Goal: Feedback & Contribution: Leave review/rating

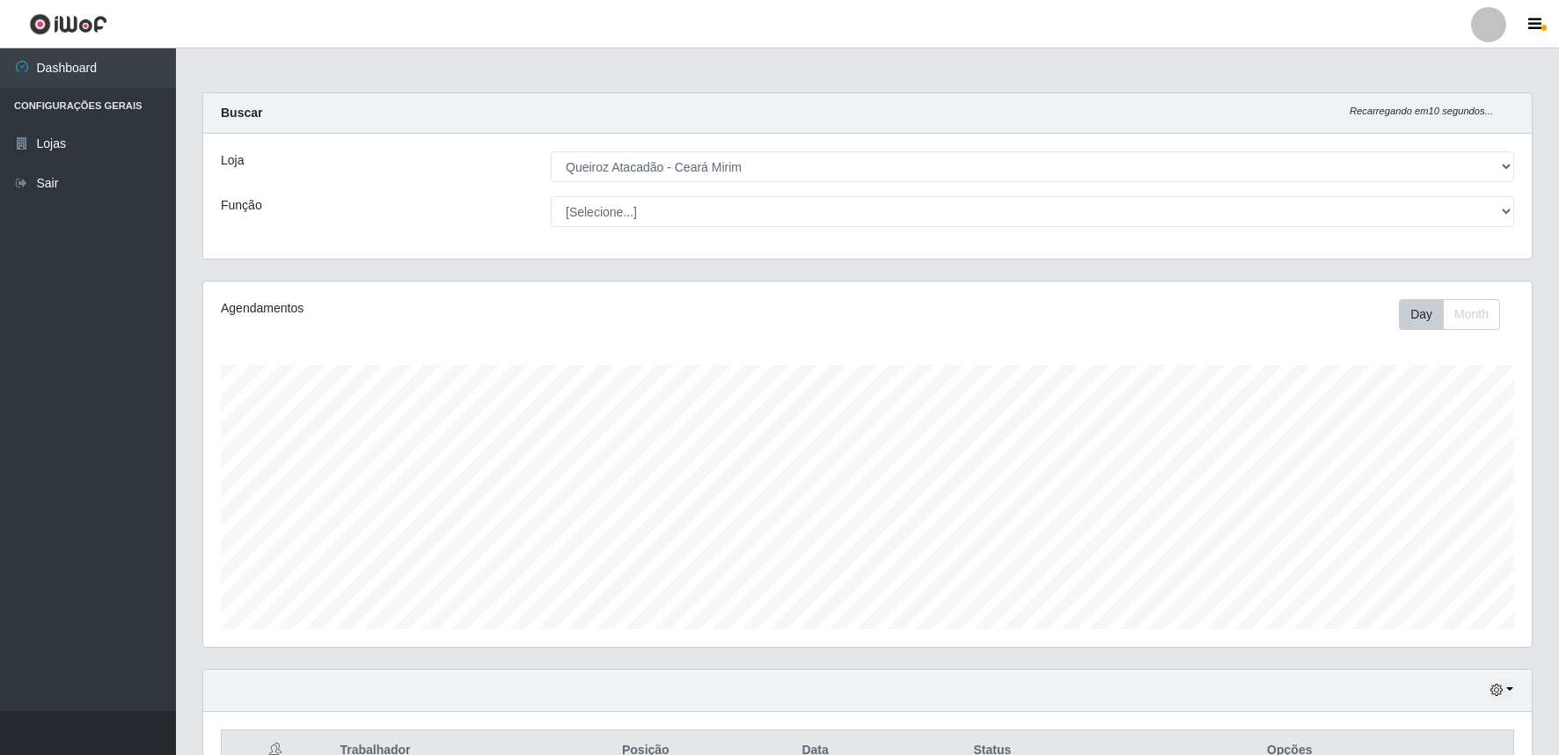
select select "465"
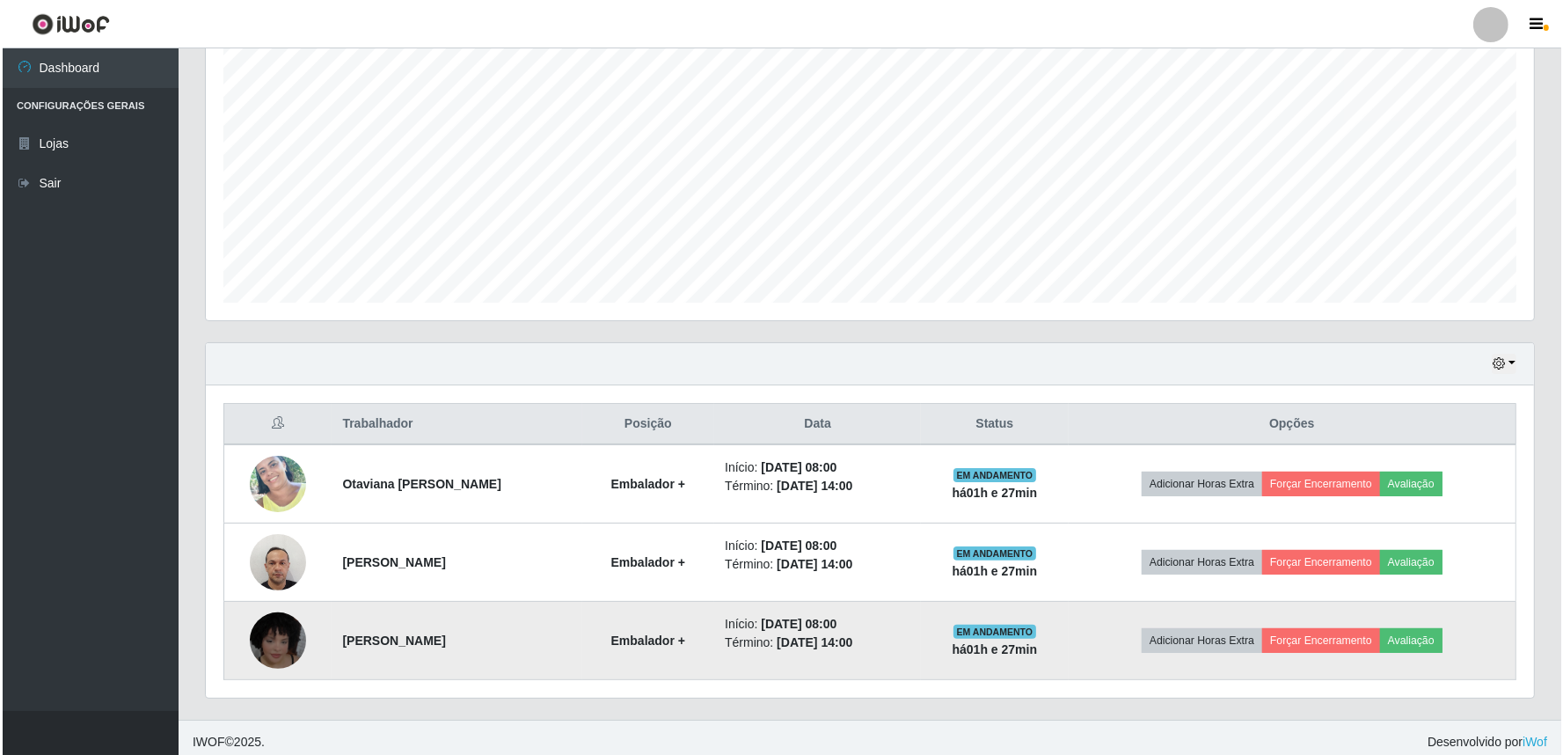
scroll to position [335, 0]
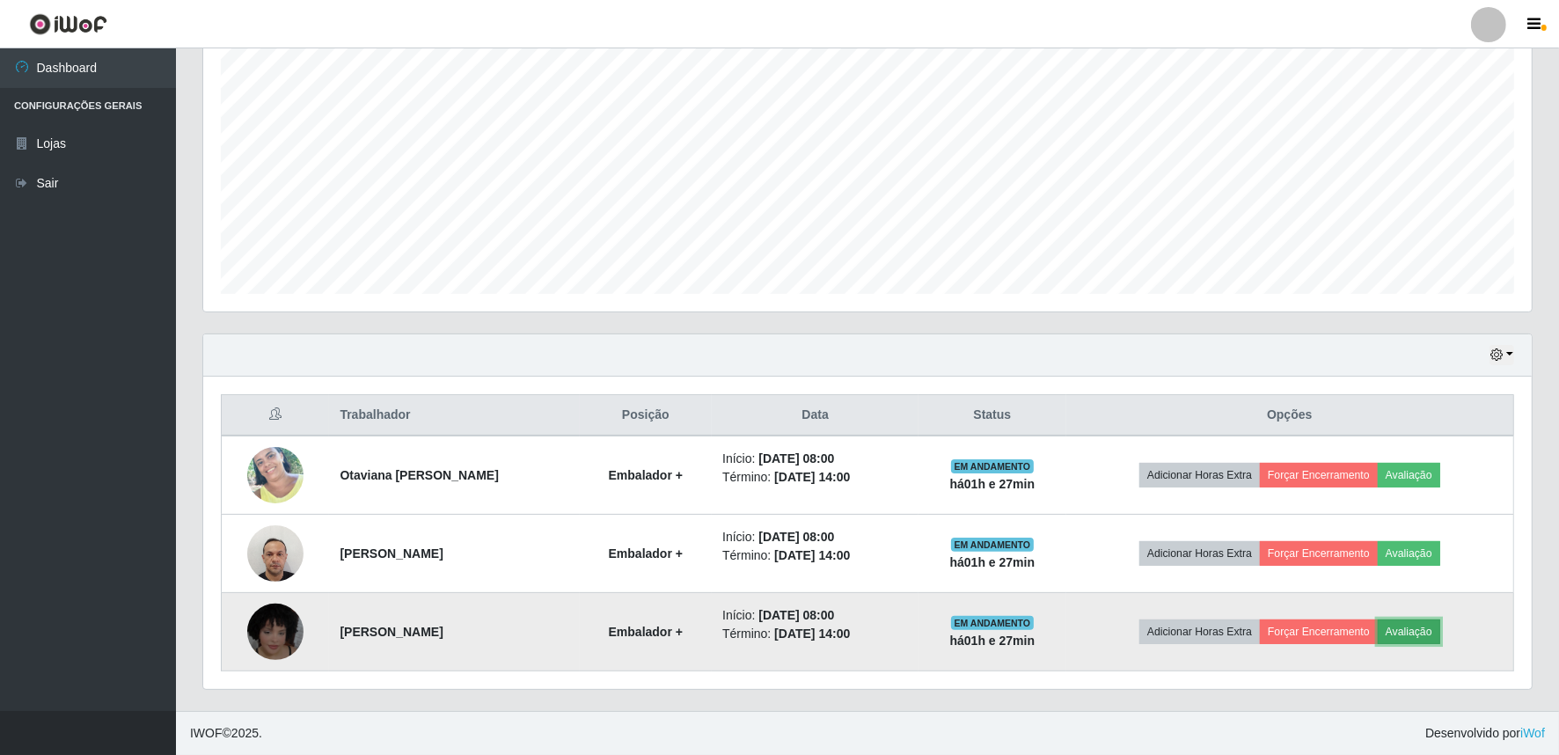
click at [1419, 631] on button "Avaliação" at bounding box center [1409, 631] width 62 height 25
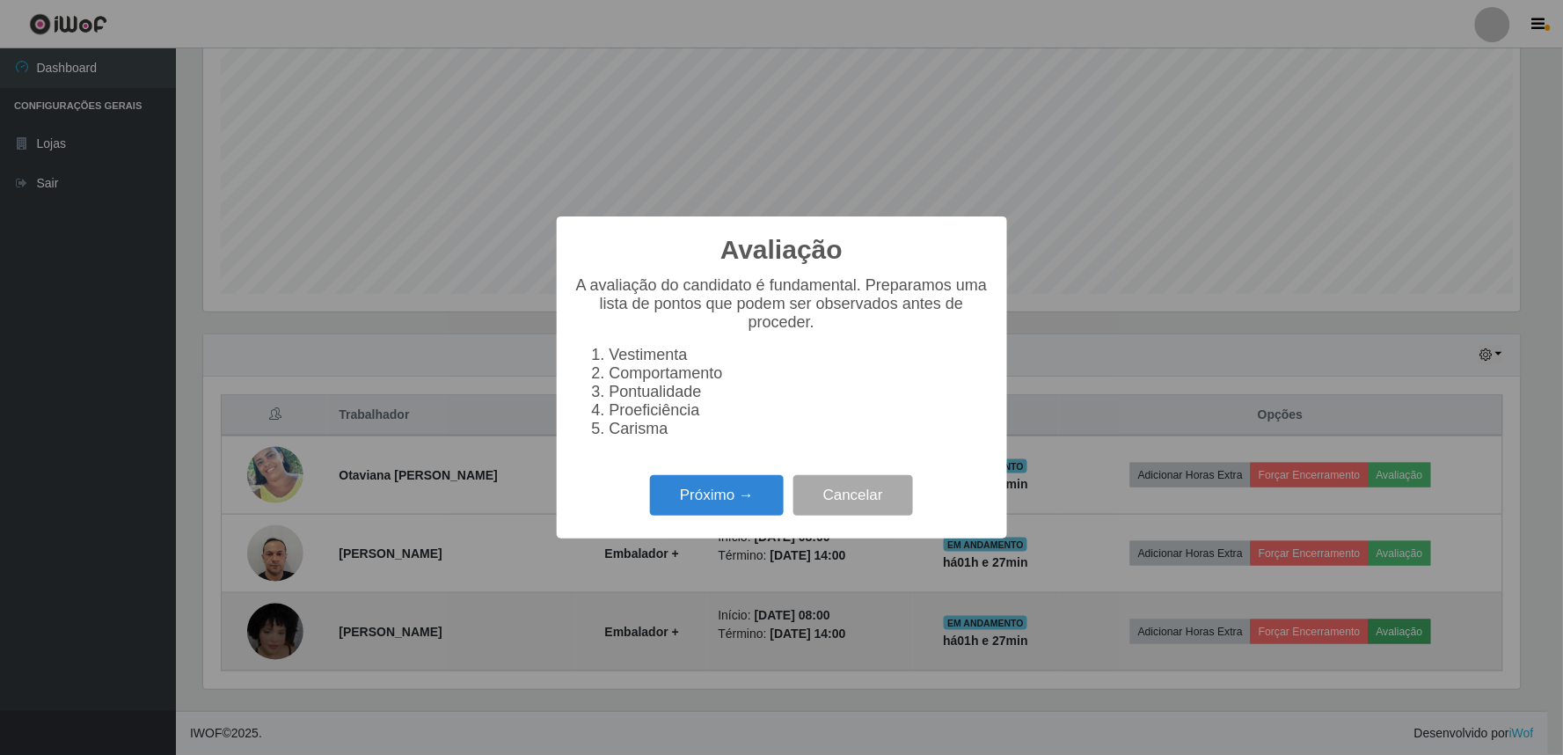
scroll to position [364, 1317]
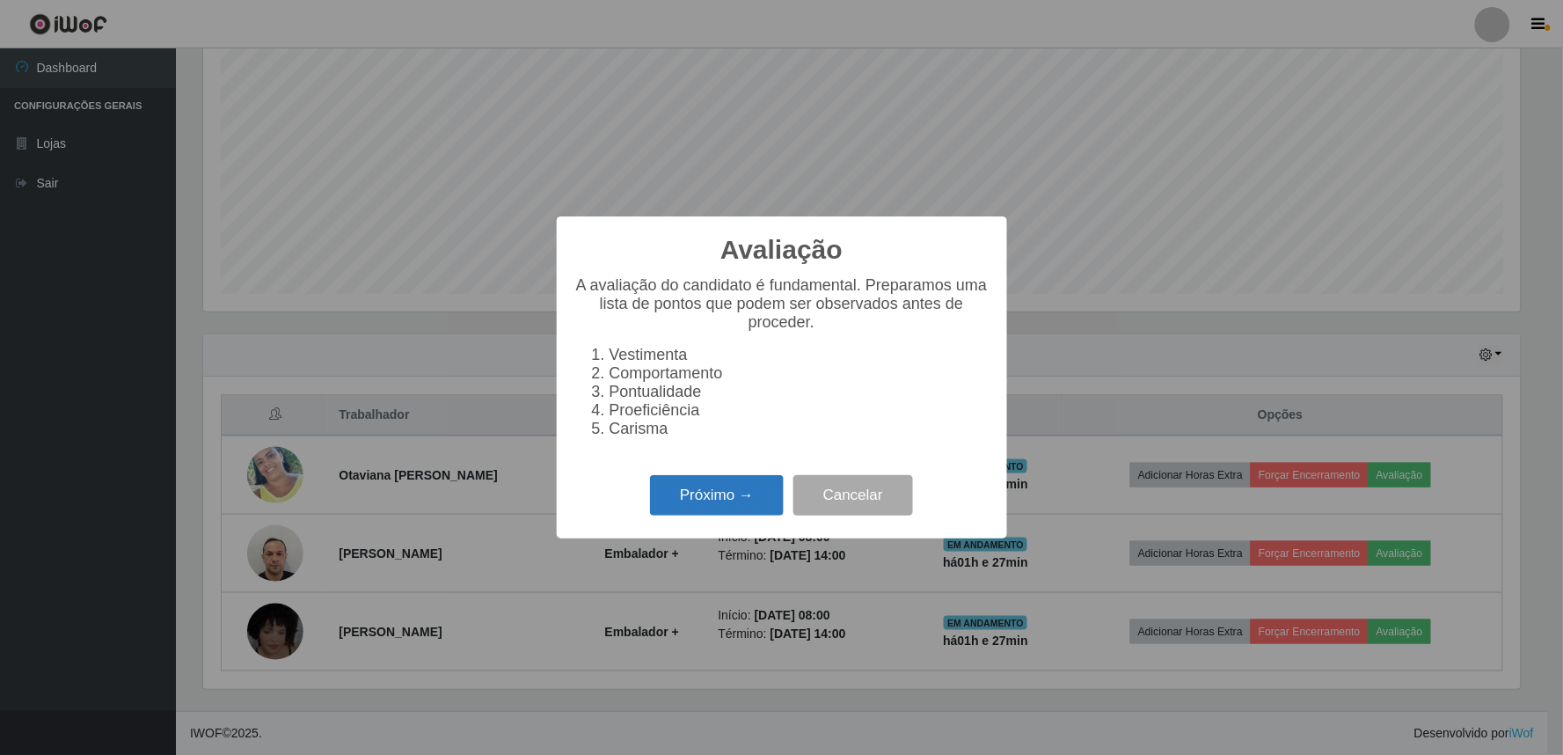
click at [746, 487] on button "Próximo →" at bounding box center [717, 495] width 134 height 41
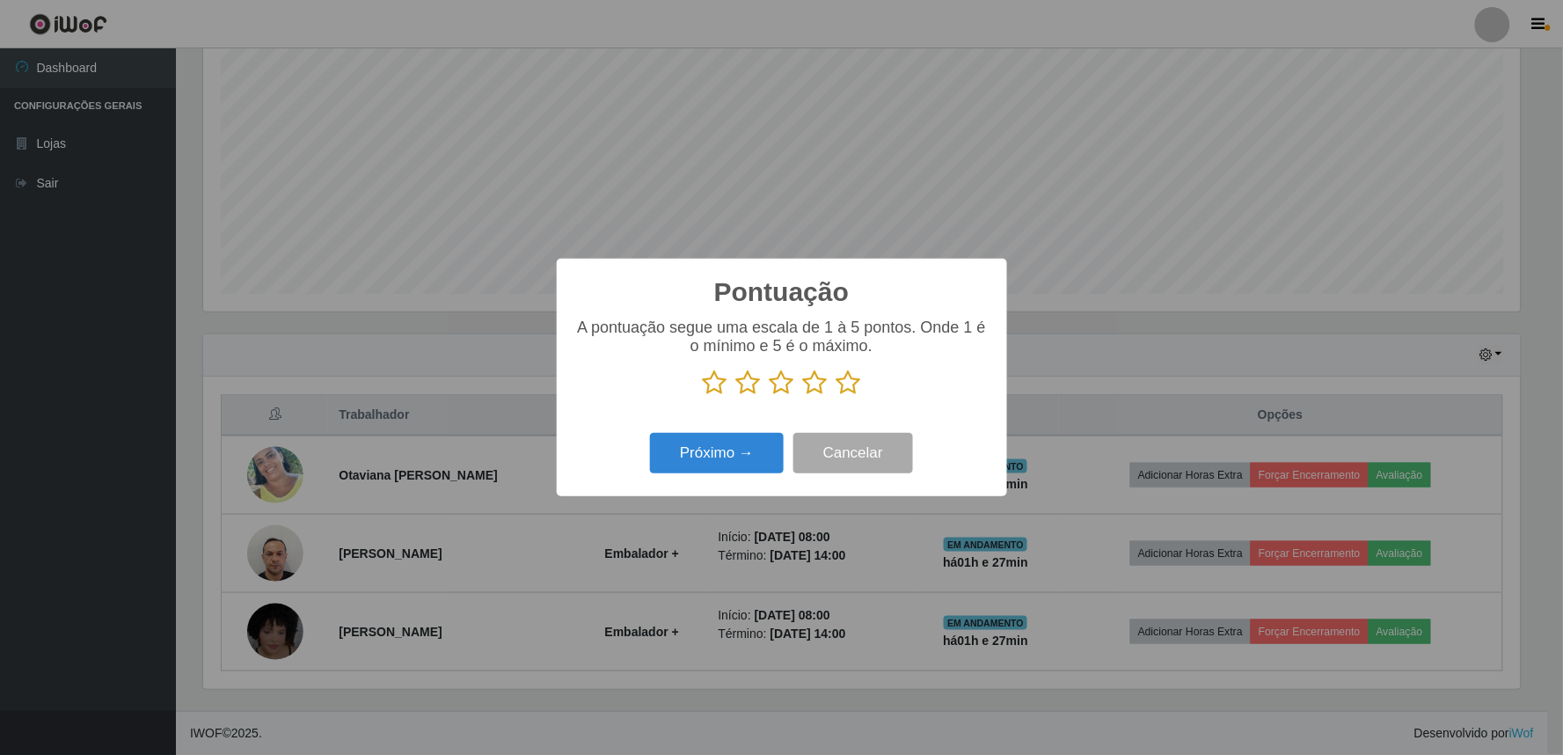
scroll to position [879410, 878457]
click at [816, 392] on icon at bounding box center [815, 383] width 25 height 26
click at [803, 396] on input "radio" at bounding box center [803, 396] width 0 height 0
click at [725, 467] on button "Próximo →" at bounding box center [717, 453] width 134 height 41
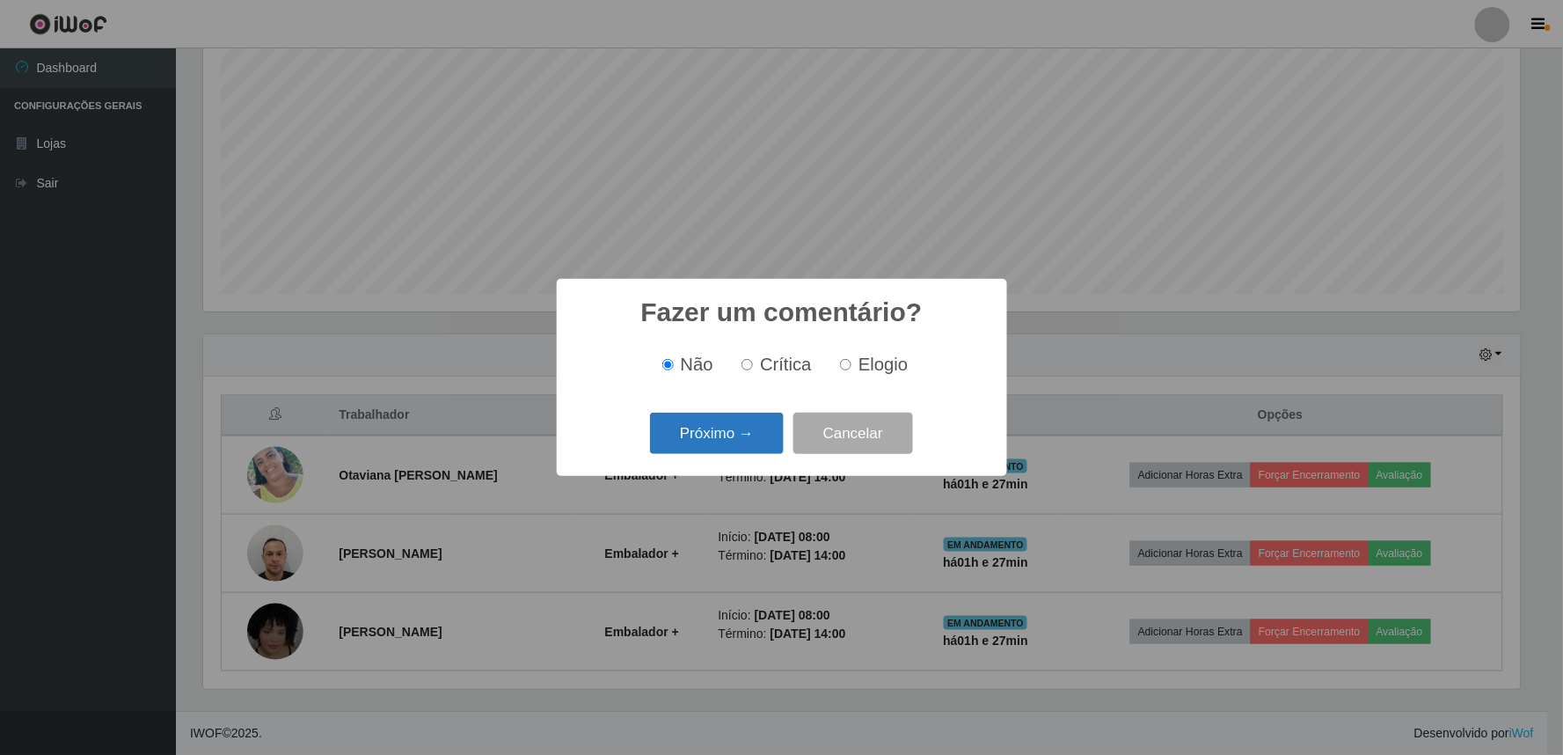
click at [757, 453] on button "Próximo →" at bounding box center [717, 433] width 134 height 41
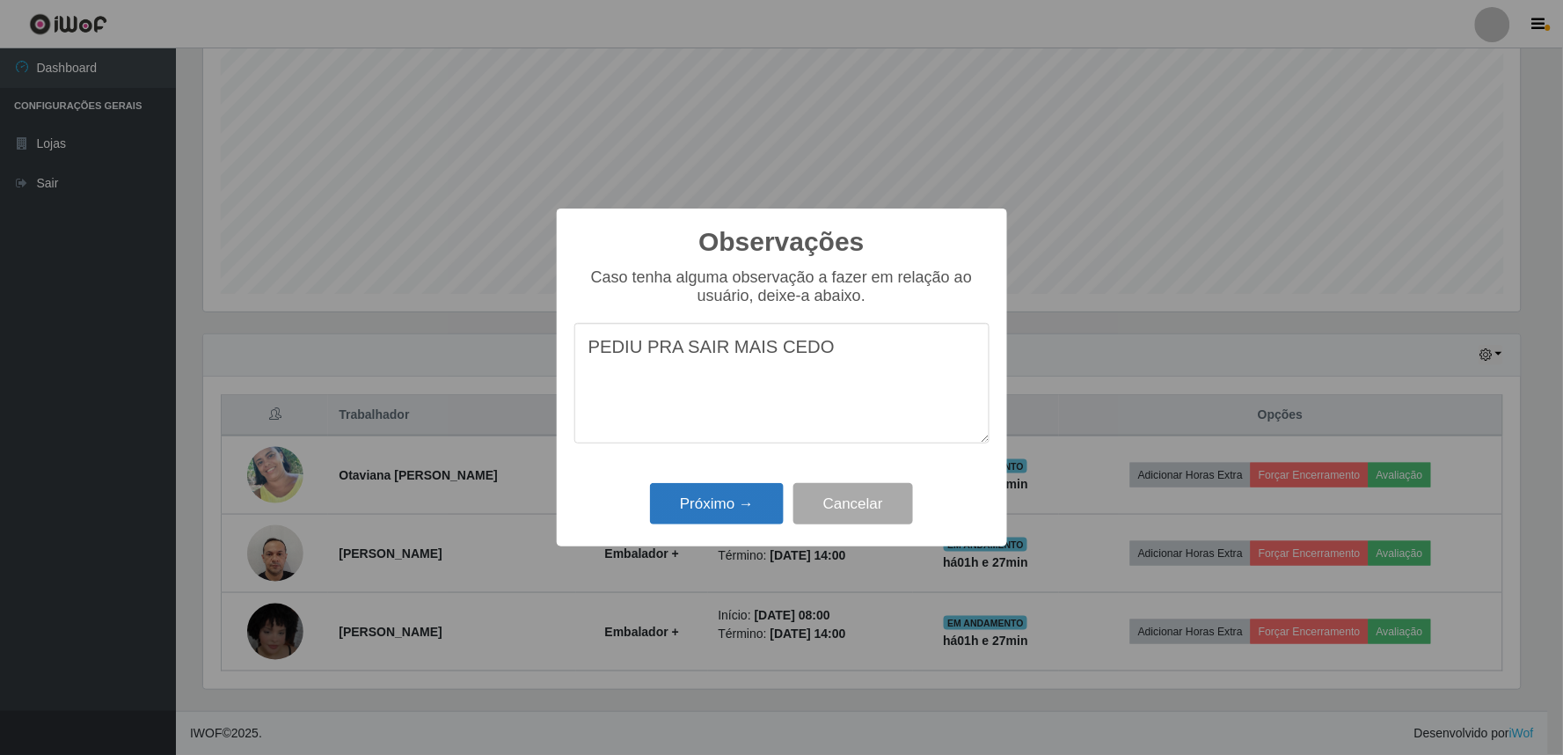
type textarea "PEDIU PRA SAIR MAIS CEDO"
click at [740, 495] on button "Próximo →" at bounding box center [717, 503] width 134 height 41
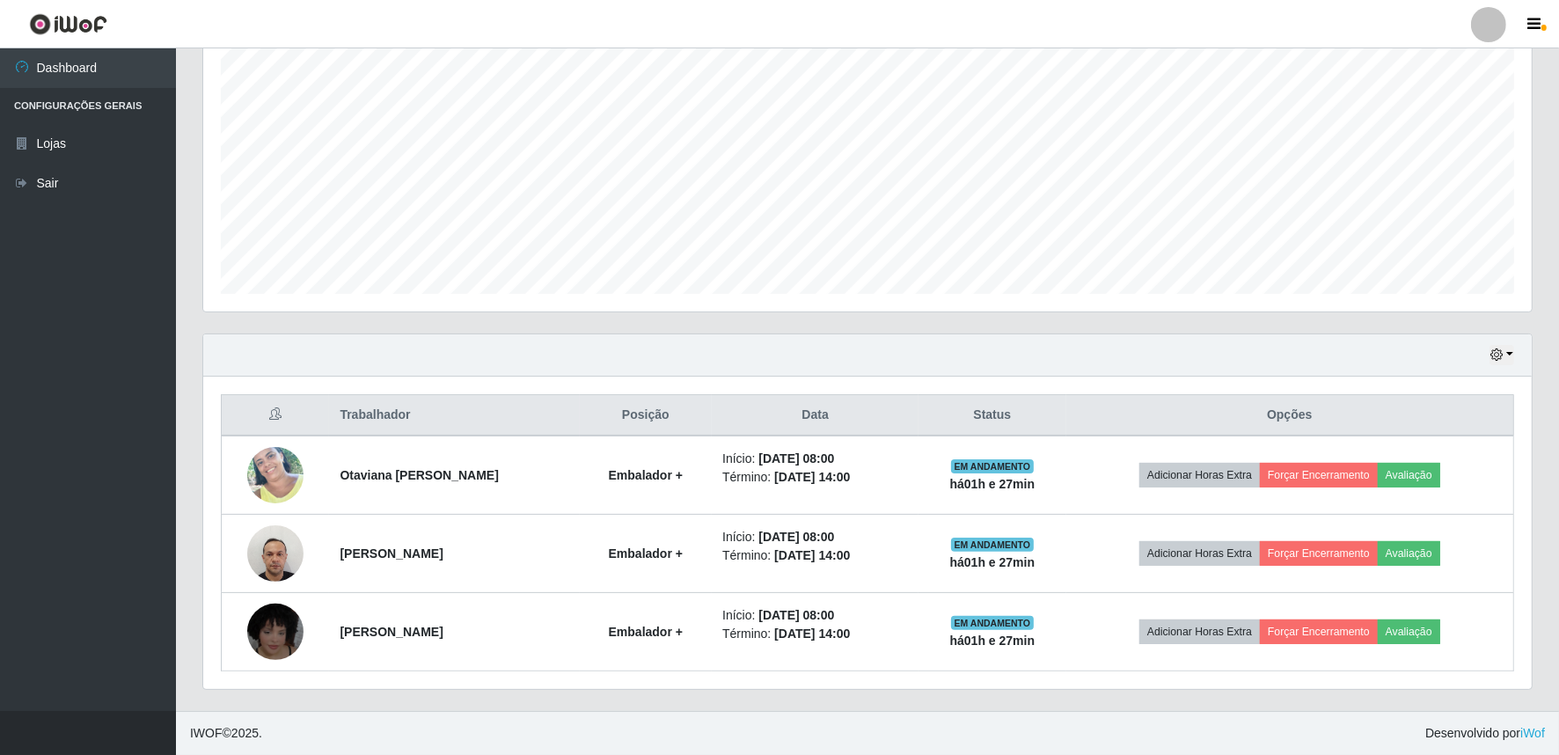
scroll to position [364, 1328]
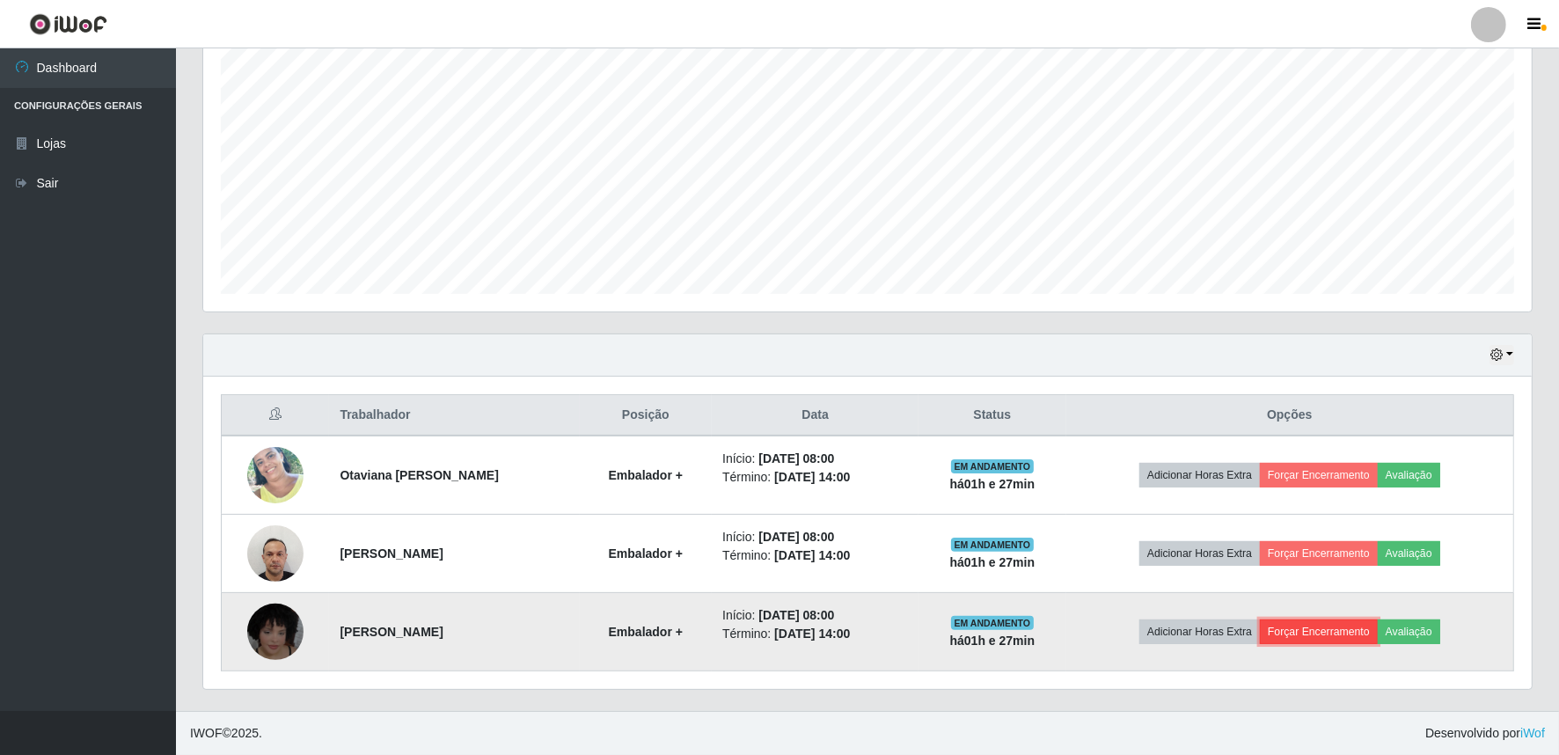
click at [1335, 636] on button "Forçar Encerramento" at bounding box center [1319, 631] width 118 height 25
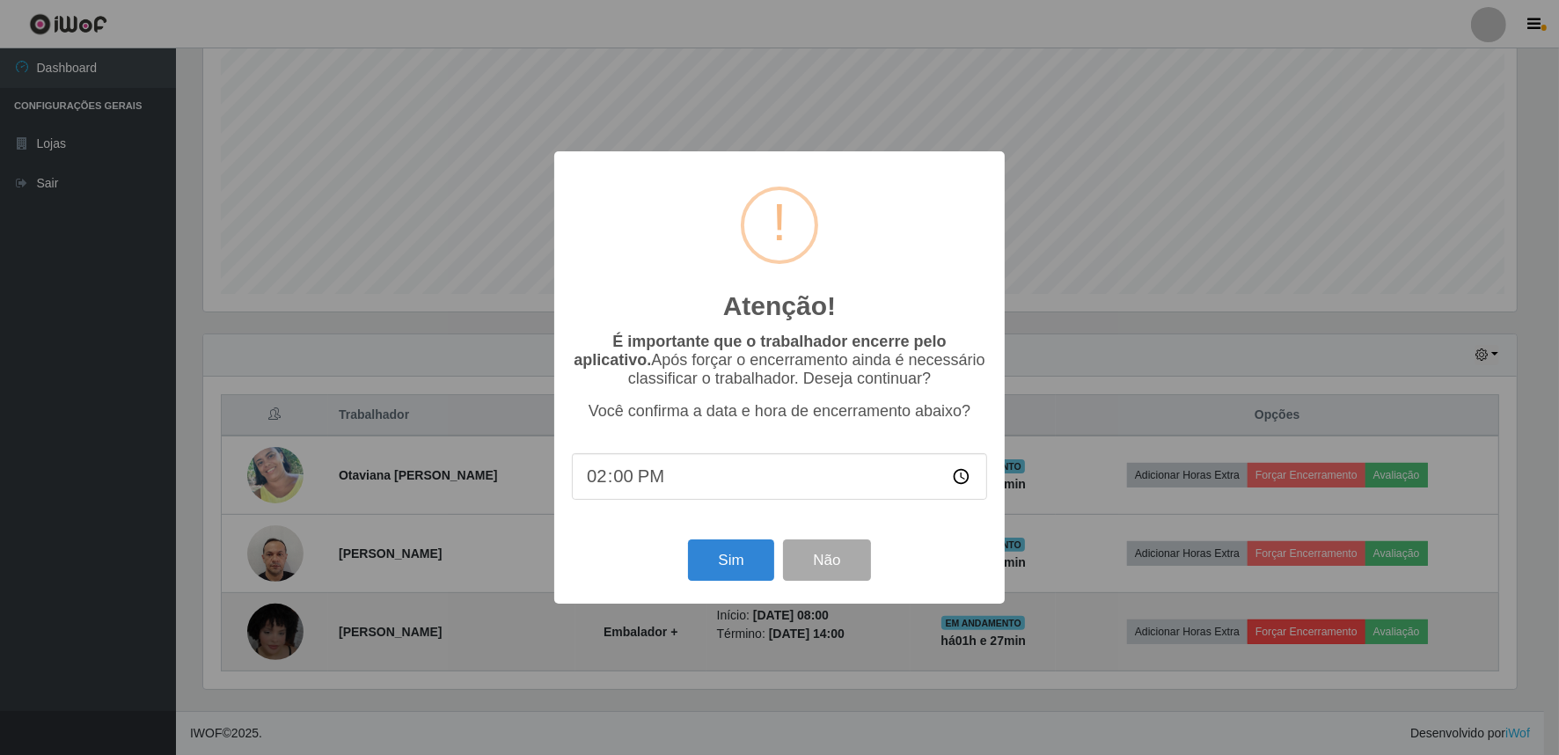
scroll to position [364, 1317]
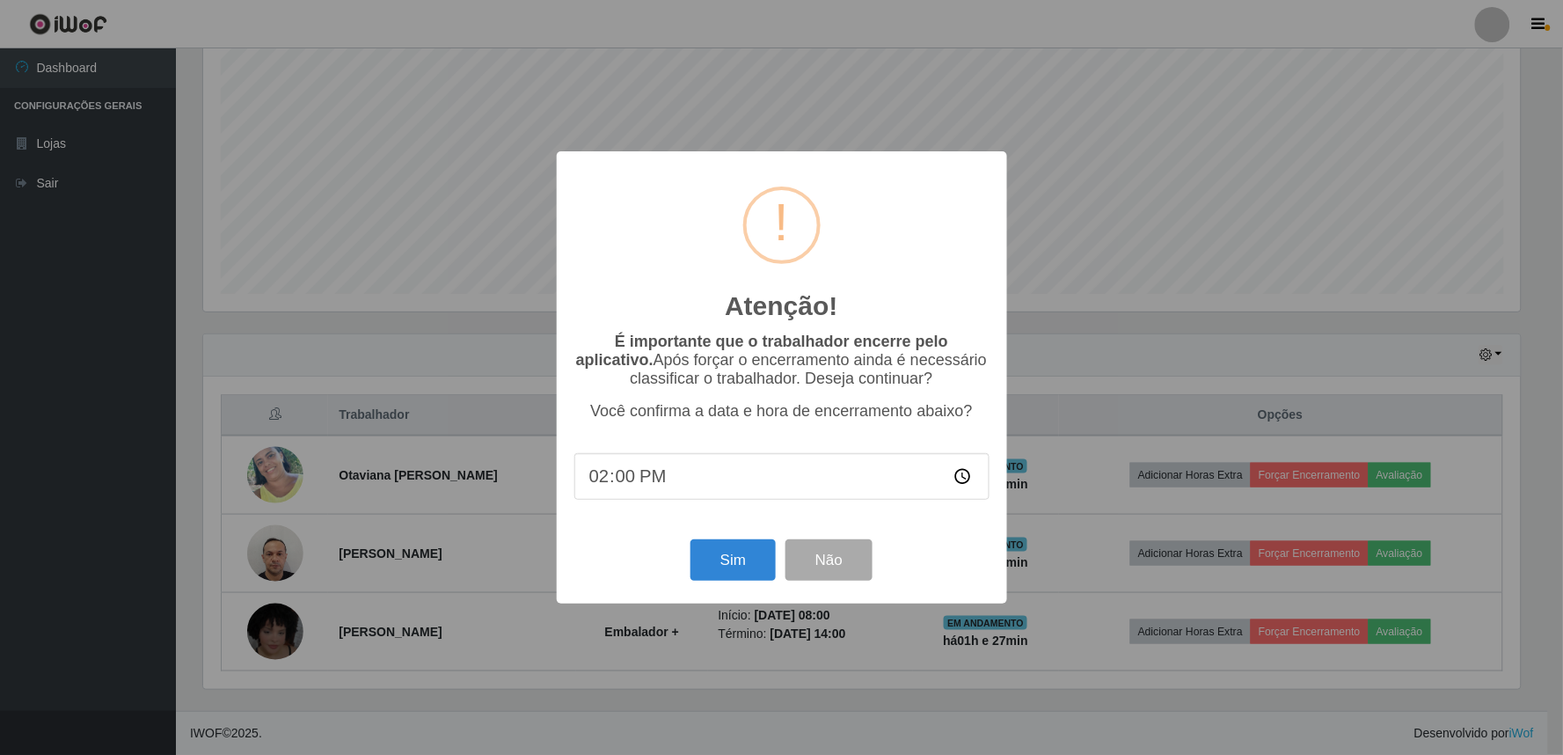
click at [661, 482] on input "14:00" at bounding box center [781, 476] width 415 height 47
type input "09:27"
click at [767, 570] on button "Sim" at bounding box center [733, 559] width 85 height 41
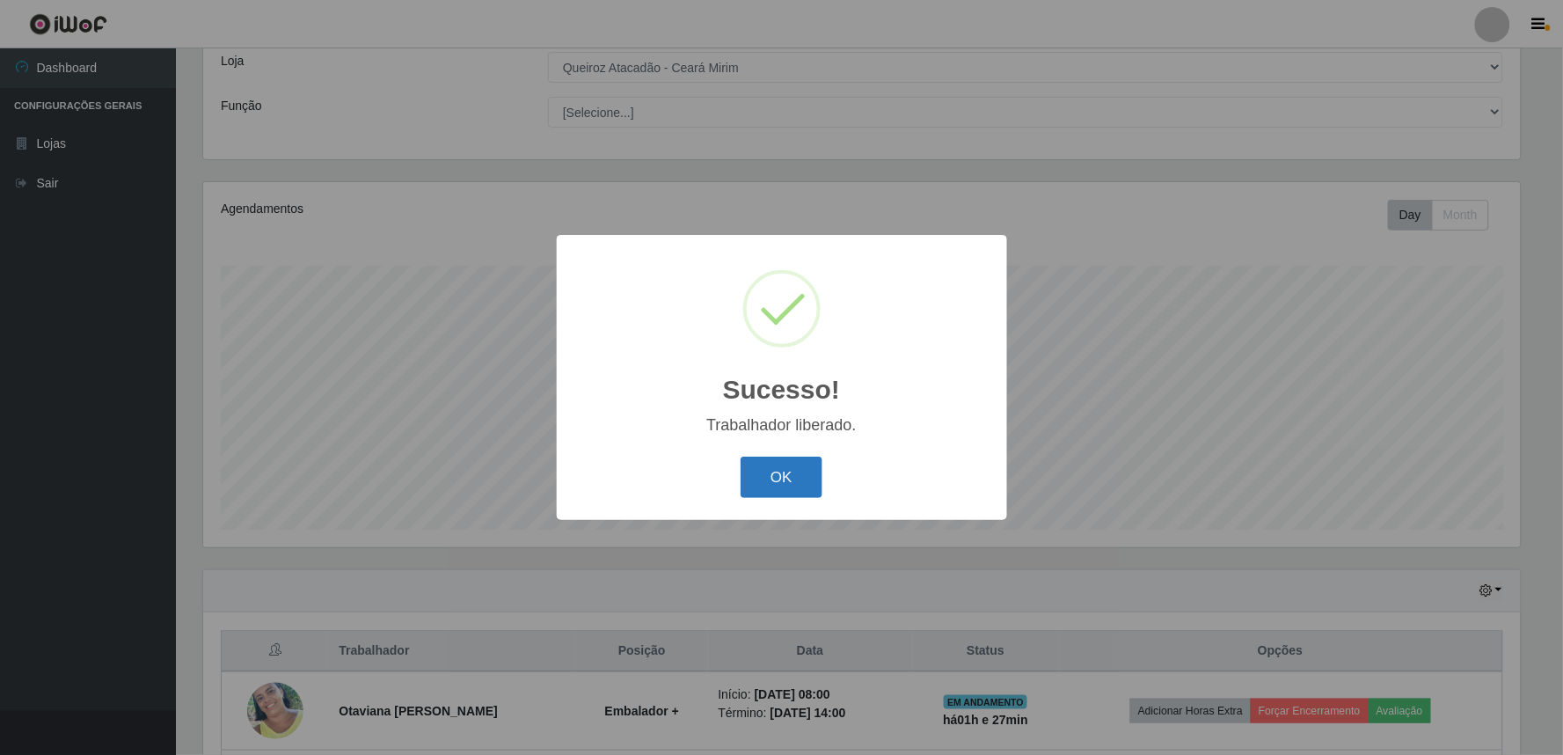
click at [777, 476] on button "OK" at bounding box center [782, 477] width 82 height 41
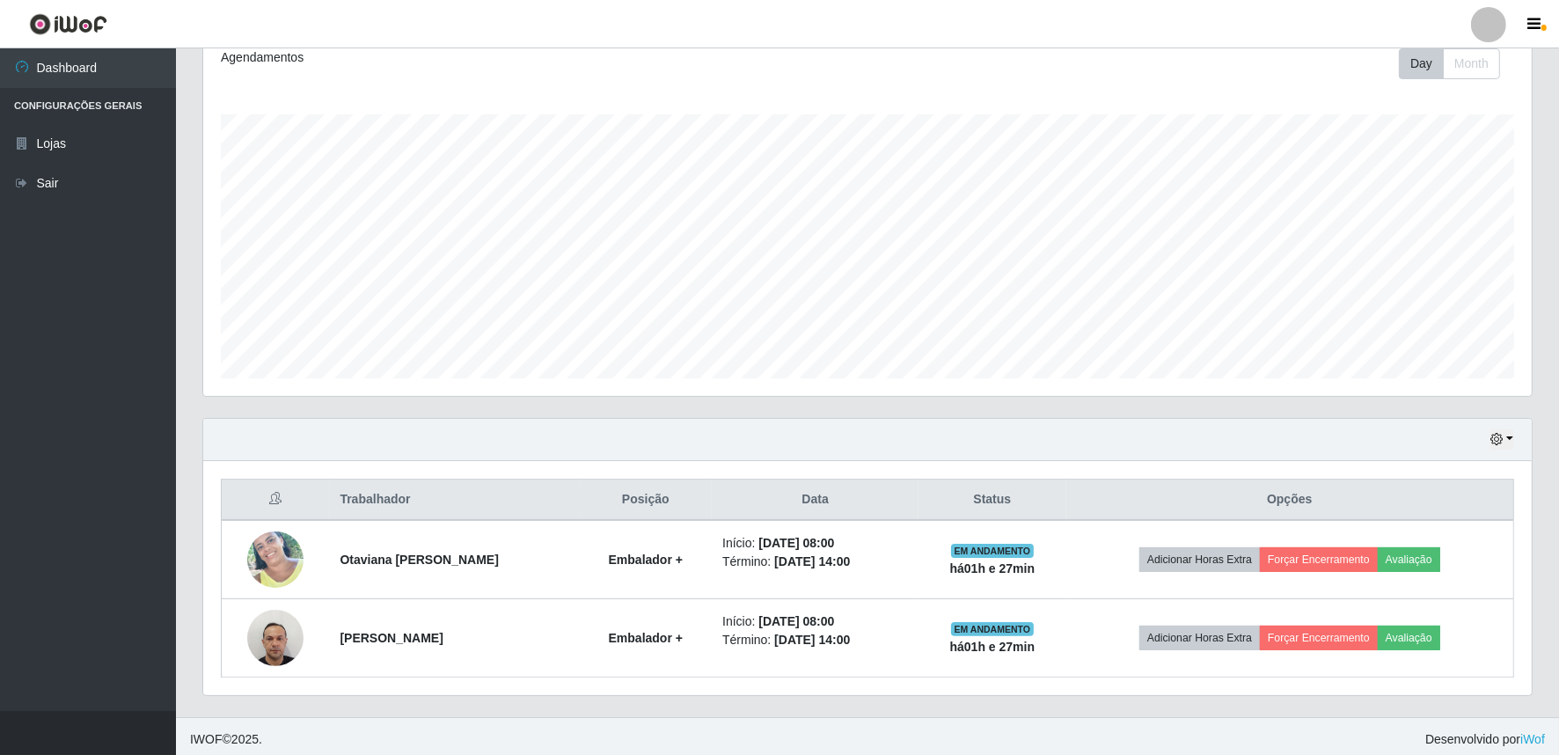
scroll to position [257, 0]
